Goal: Browse casually: Explore the website without a specific task or goal

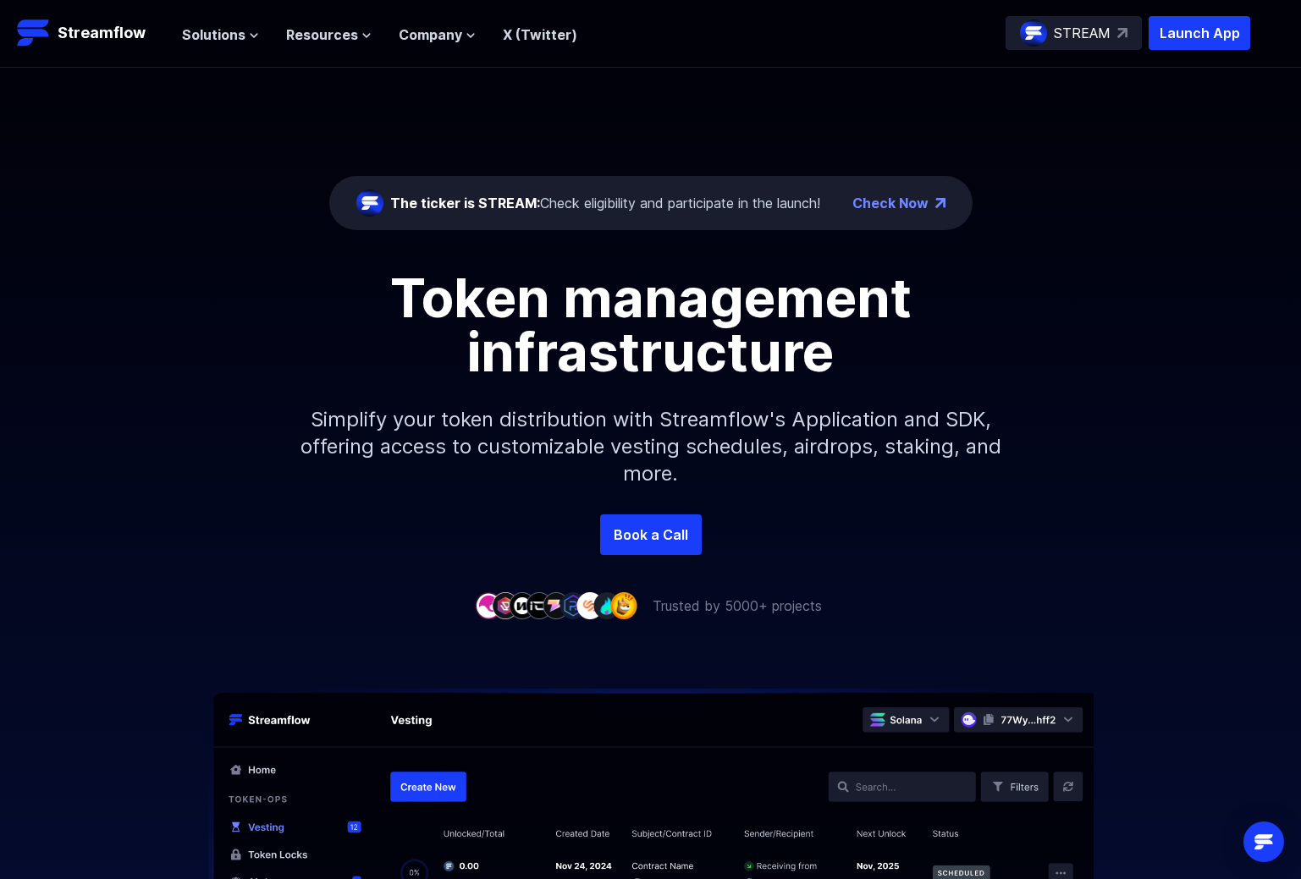
click at [1101, 128] on div "The ticker is STREAM: Check eligibility and participate in the launch! Check No…" at bounding box center [650, 291] width 1301 height 447
click at [1110, 32] on p "STREAM" at bounding box center [1082, 33] width 57 height 20
click at [322, 333] on h1 "Token management infrastructure" at bounding box center [651, 325] width 762 height 108
click at [245, 38] on span "Solutions" at bounding box center [213, 35] width 63 height 20
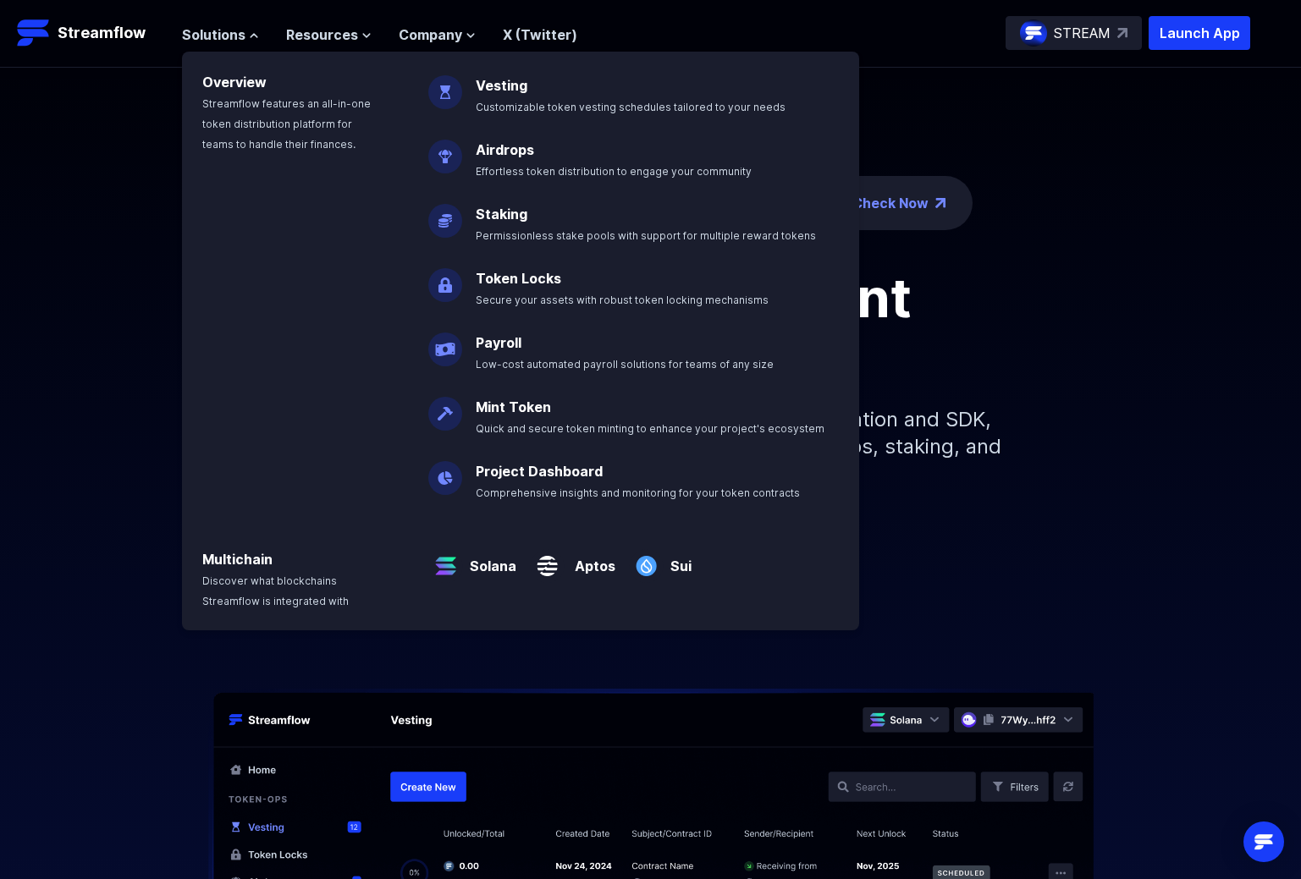
click at [75, 151] on div "The ticker is STREAM: Check eligibility and participate in the launch! Check No…" at bounding box center [650, 291] width 1301 height 447
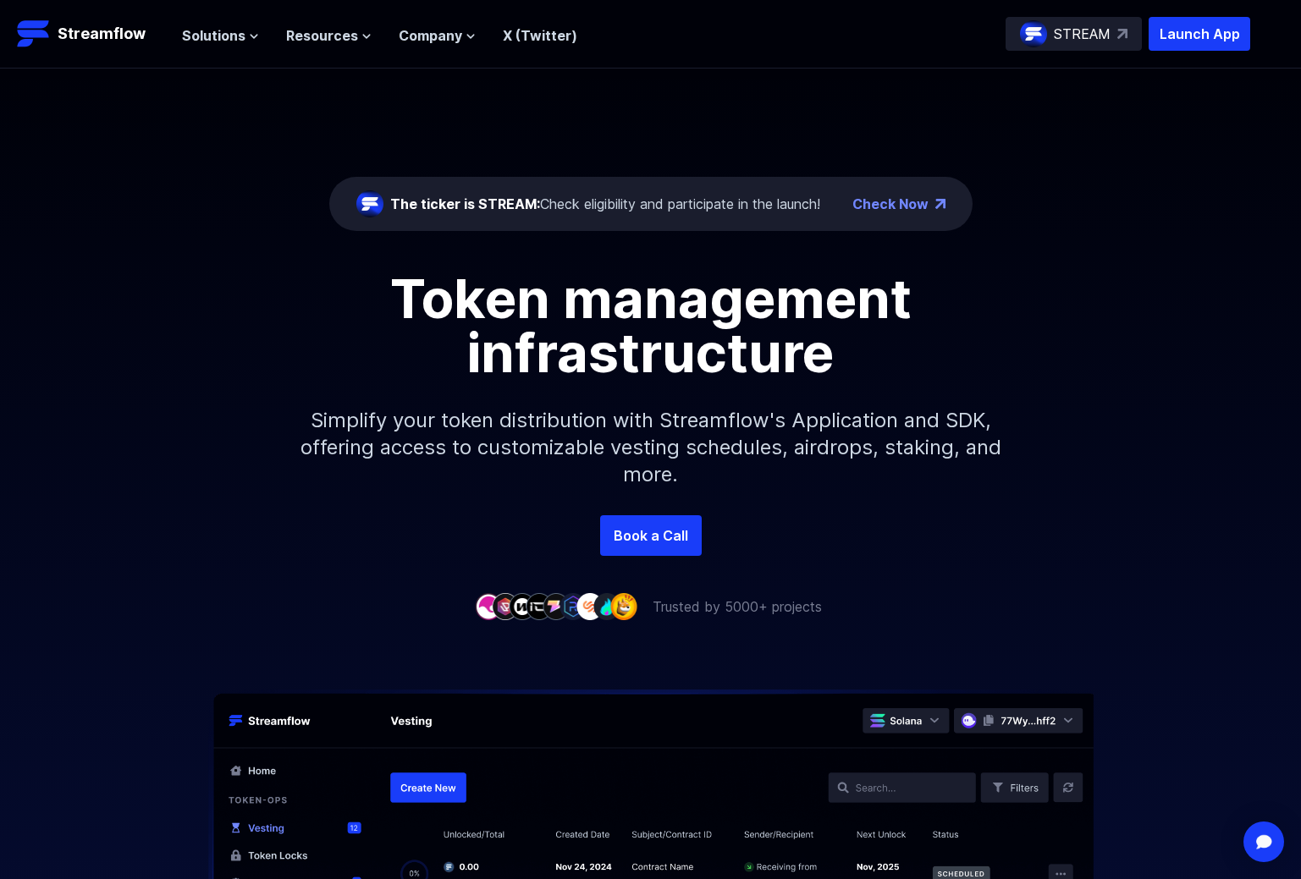
click at [562, 113] on div "The ticker is STREAM: Check eligibility and participate in the launch! Check No…" at bounding box center [650, 292] width 1301 height 447
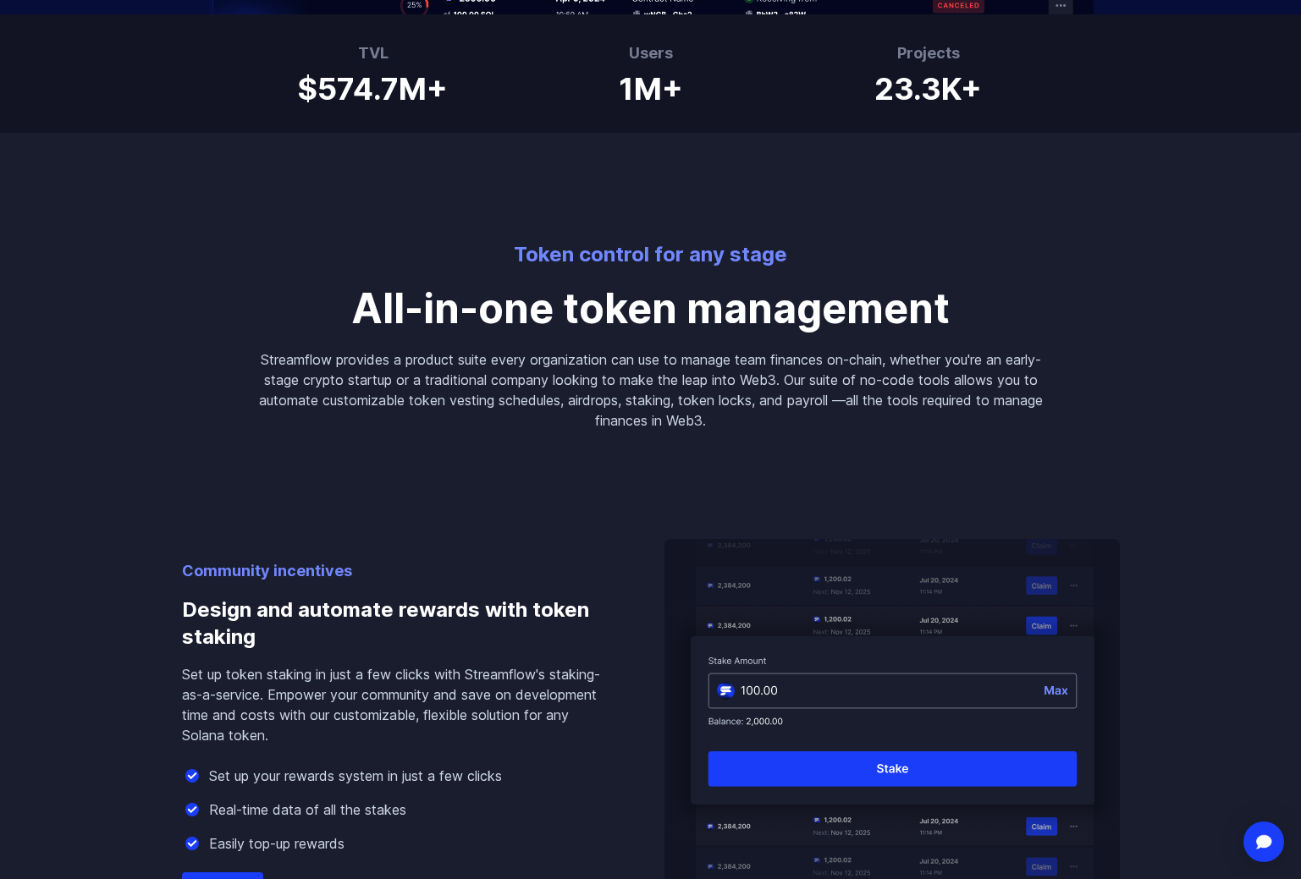
scroll to position [1888, 0]
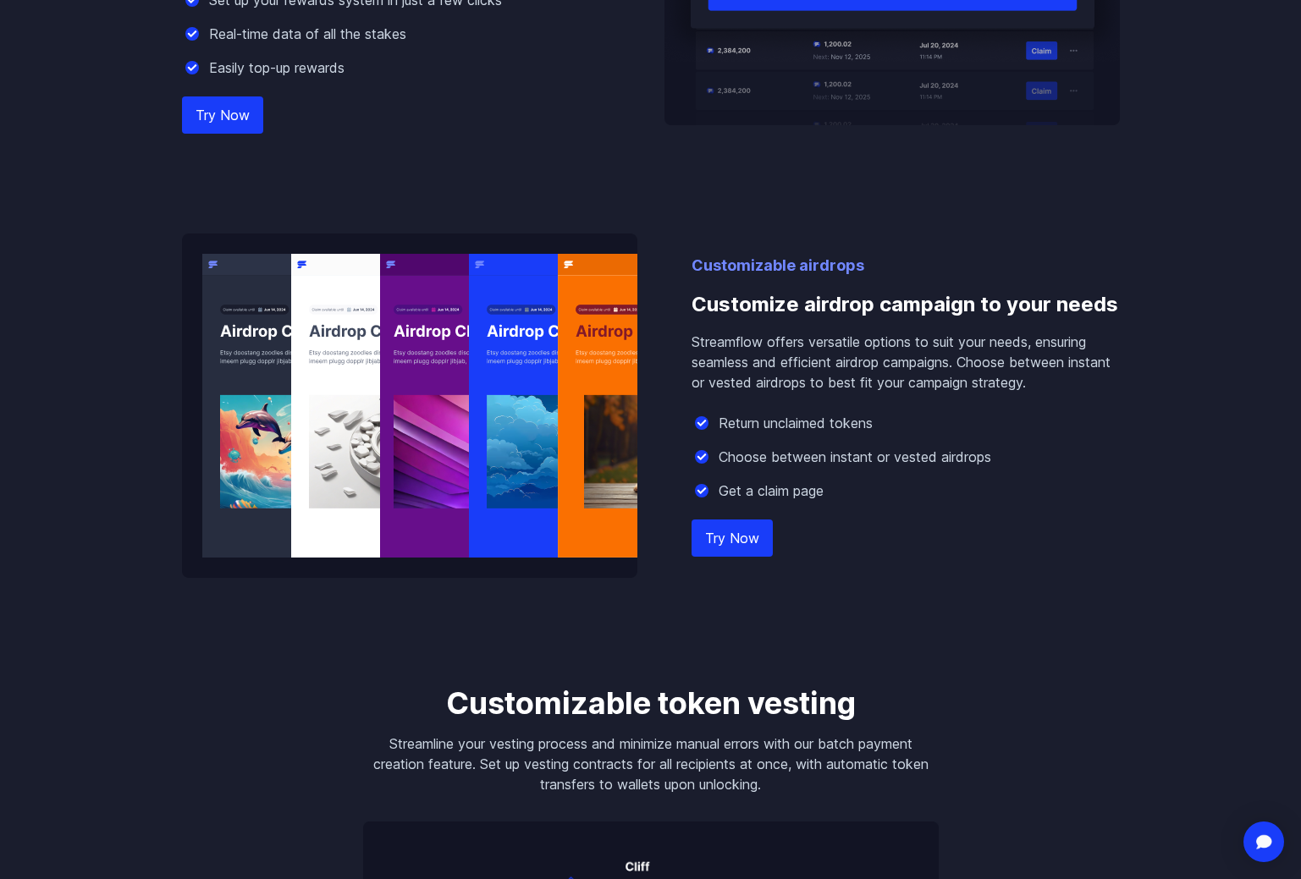
click at [524, 117] on div "Try Now" at bounding box center [396, 115] width 428 height 20
click at [455, 70] on div "Easily top-up rewards" at bounding box center [396, 68] width 428 height 20
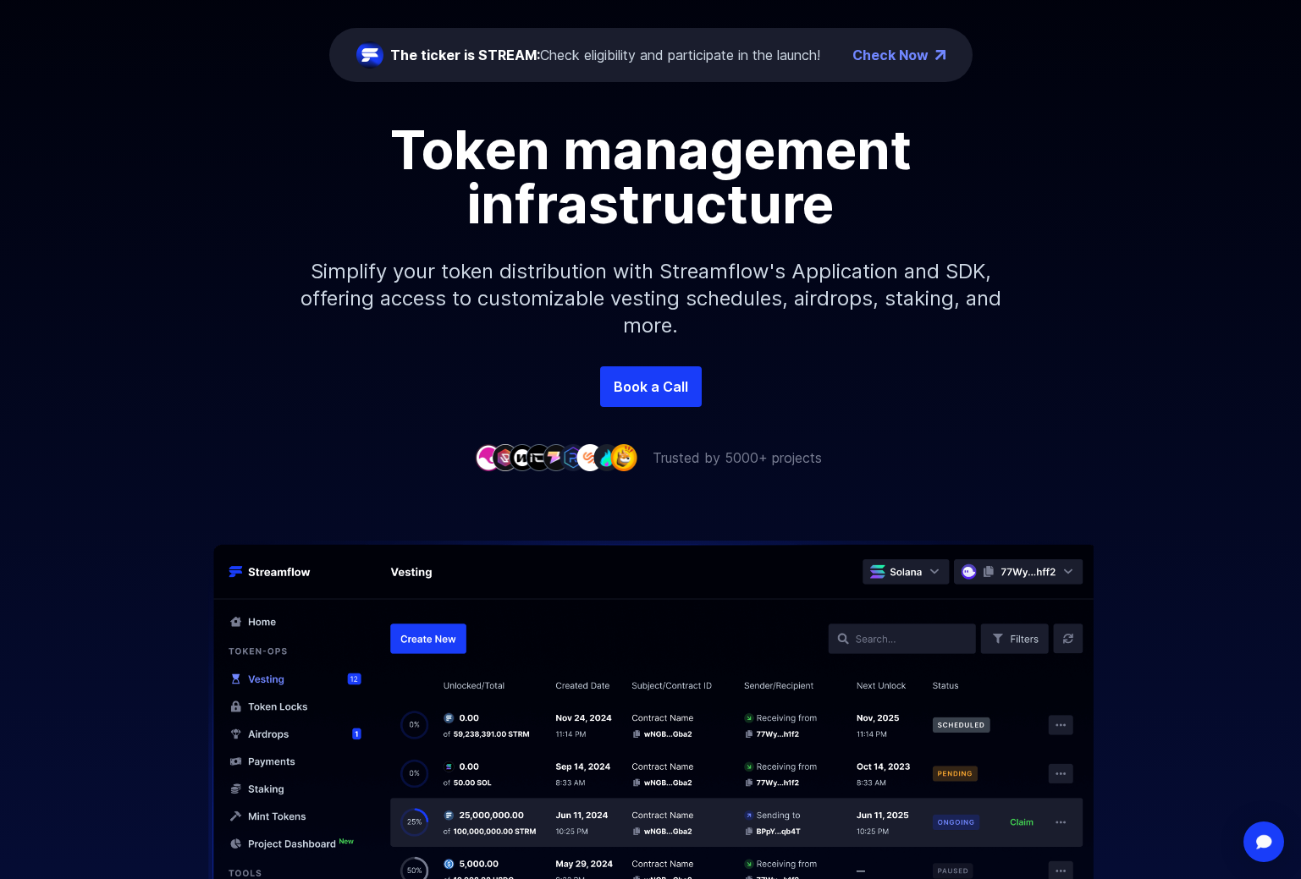
scroll to position [0, 0]
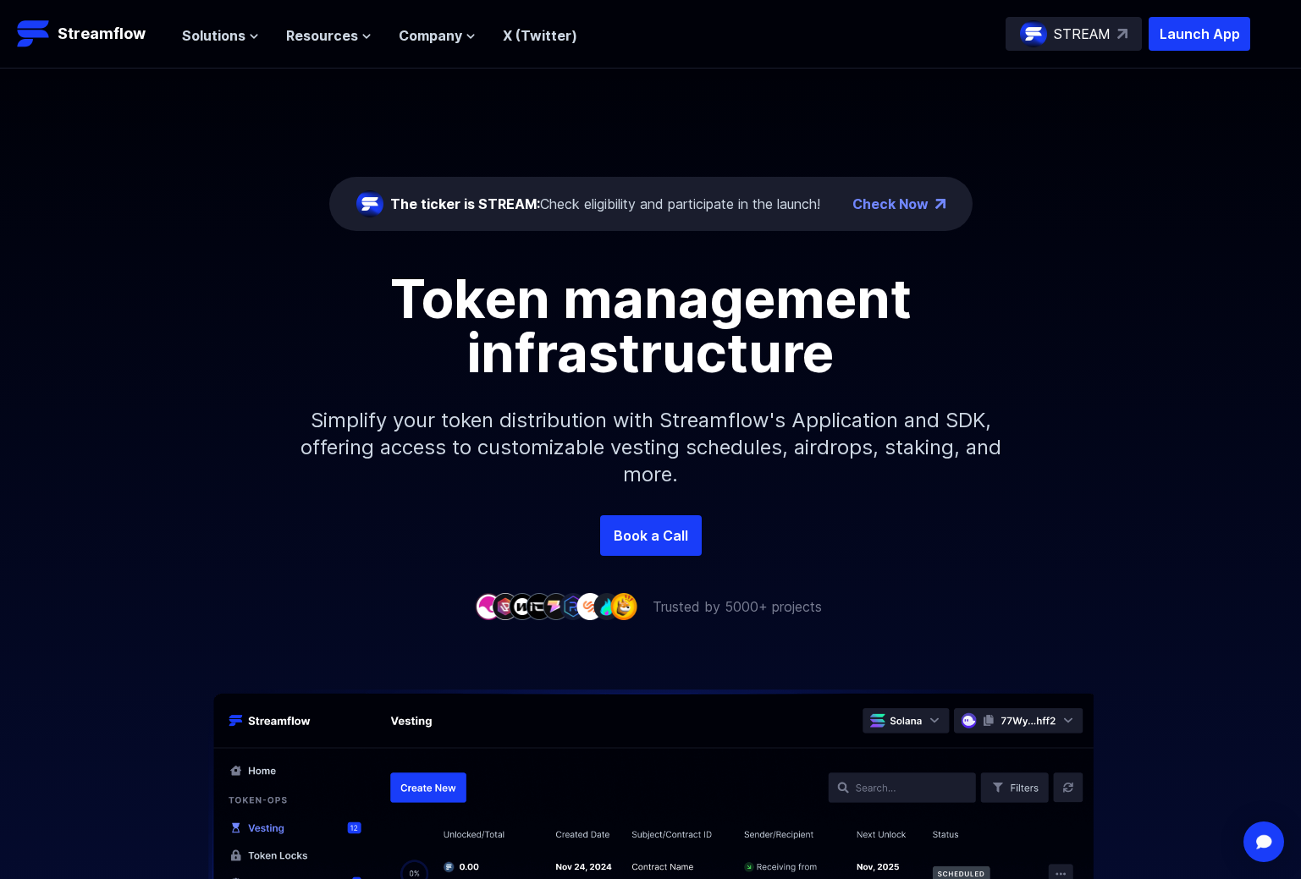
click at [465, 98] on div "The ticker is STREAM: Check eligibility and participate in the launch! Check No…" at bounding box center [650, 292] width 1301 height 447
